Goal: Information Seeking & Learning: Understand process/instructions

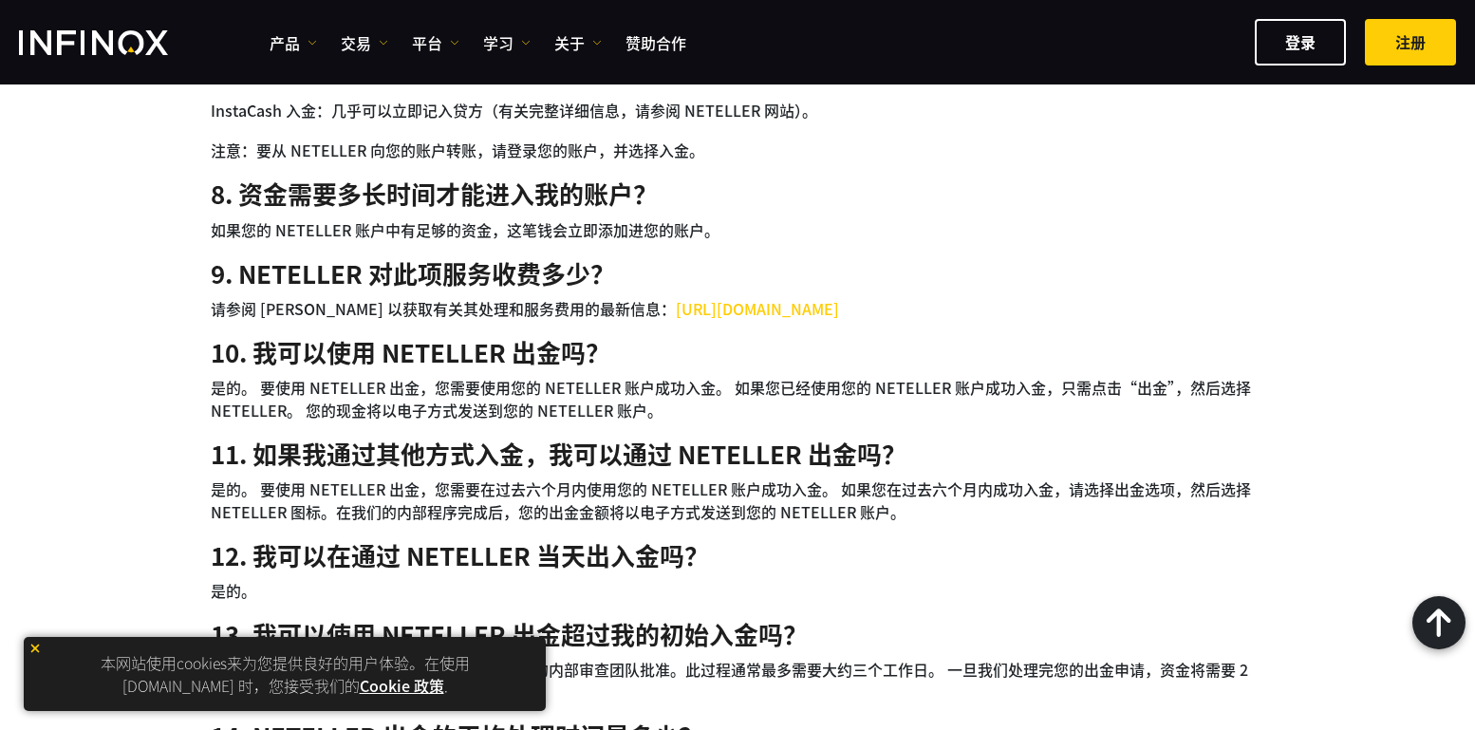
scroll to position [1899, 0]
click at [827, 311] on link "[URL][DOMAIN_NAME]" at bounding box center [757, 309] width 163 height 23
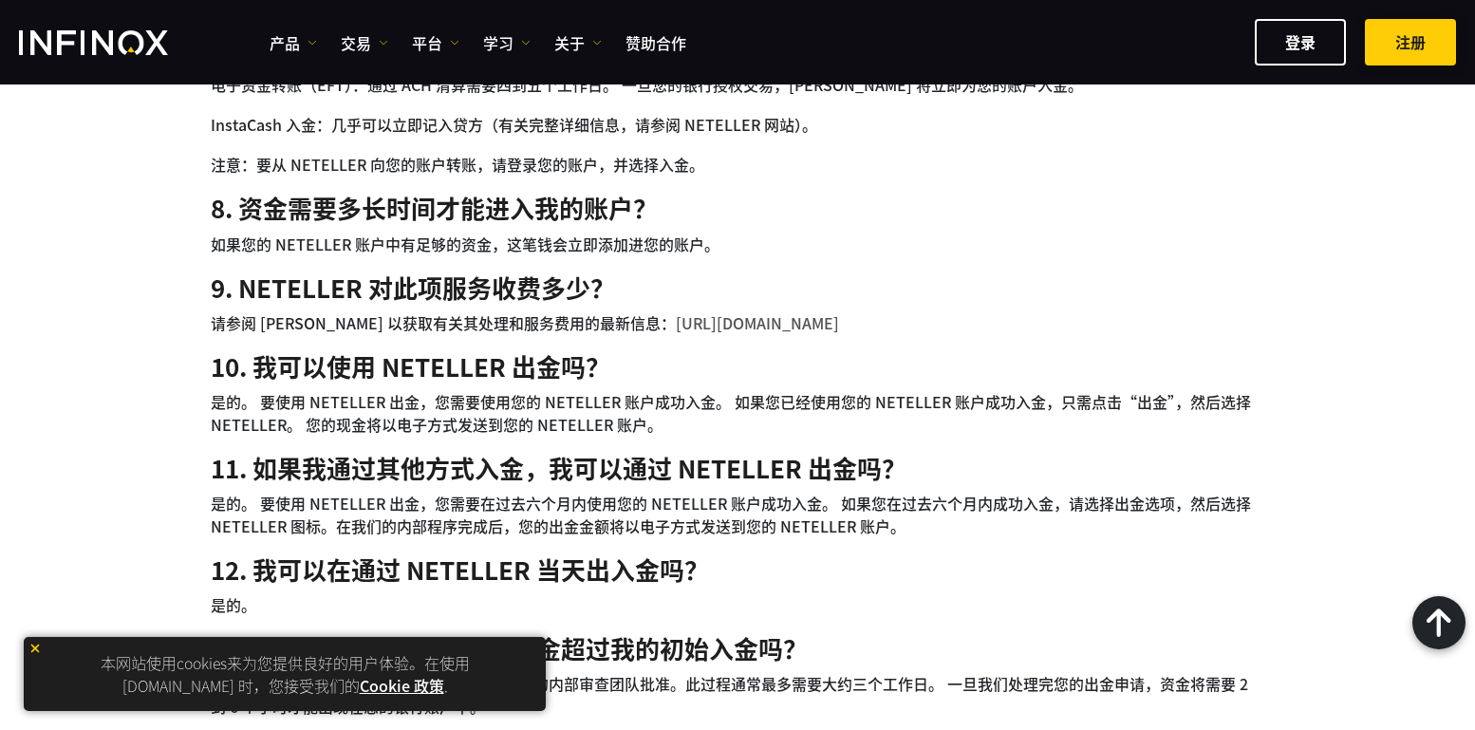
click at [1415, 42] on link "​​注册​" at bounding box center [1410, 42] width 91 height 47
